Goal: Task Accomplishment & Management: Manage account settings

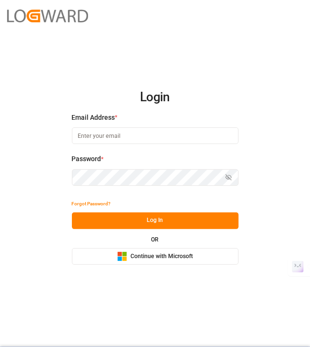
click at [169, 259] on span "Continue with Microsoft" at bounding box center [161, 257] width 62 height 9
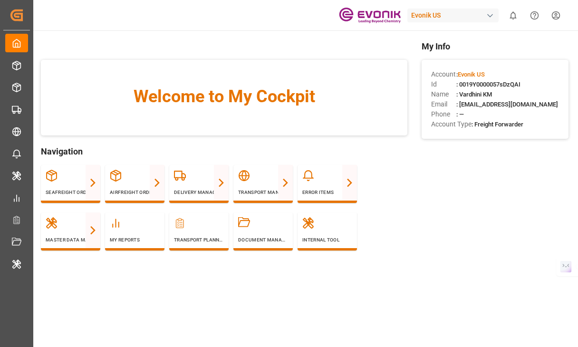
click at [444, 16] on div "Evonik US" at bounding box center [453, 16] width 91 height 14
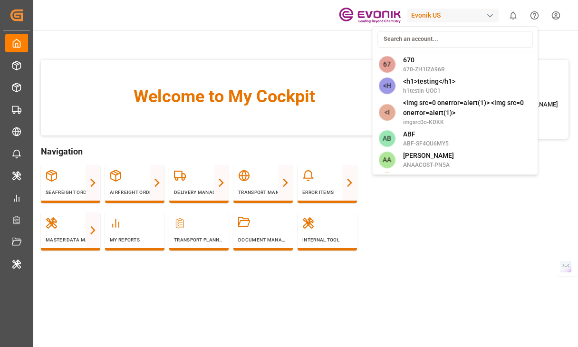
click at [418, 21] on html "Created by potrace 1.15, written by Peter Selinger 2001-2017 Created by potrace…" at bounding box center [289, 209] width 578 height 419
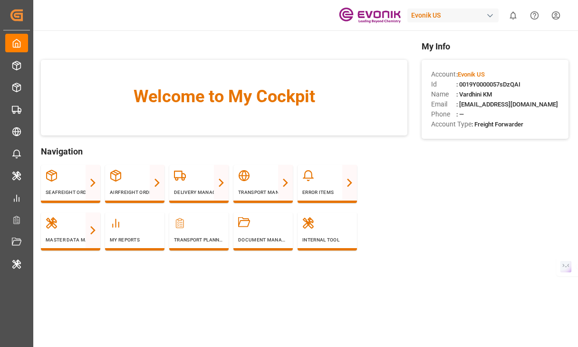
click at [418, 21] on div "Evonik US" at bounding box center [453, 16] width 91 height 14
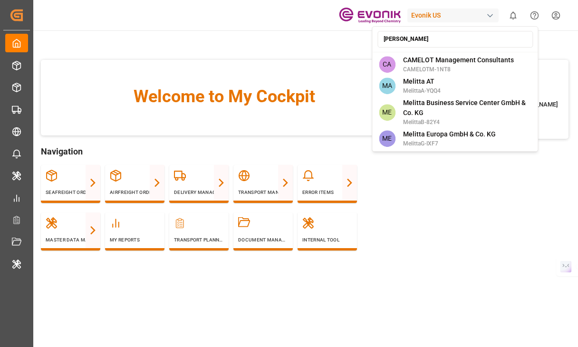
type input "meli"
